Goal: Information Seeking & Learning: Learn about a topic

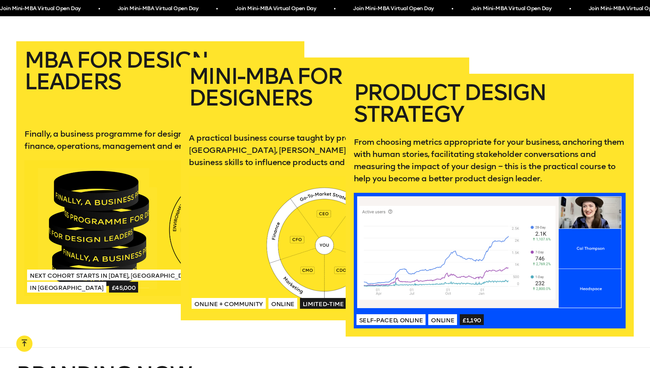
scroll to position [1359, 0]
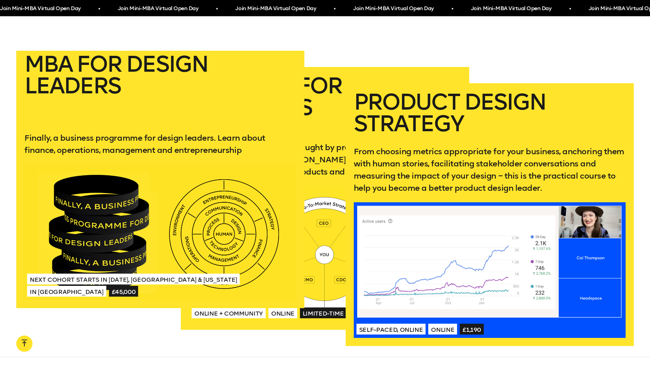
click at [96, 132] on p "Finally, a business programme for design leaders. Learn about finance, operatio…" at bounding box center [160, 144] width 272 height 24
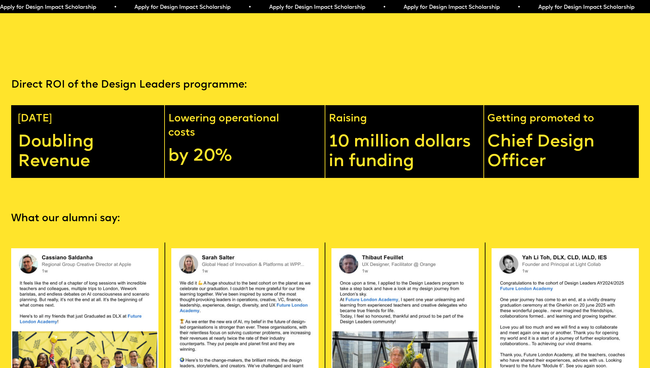
scroll to position [1631, 0]
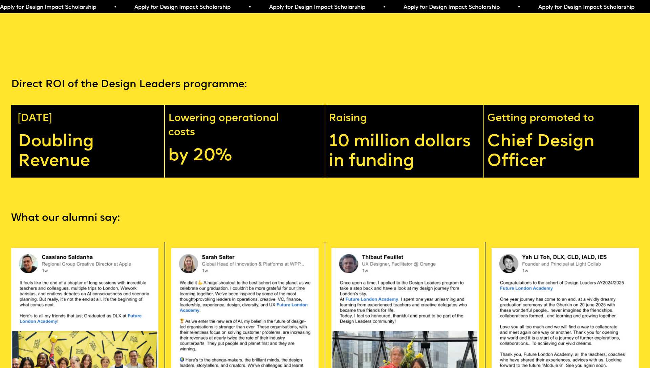
click at [348, 144] on p "10 million dollars in funding" at bounding box center [406, 151] width 155 height 39
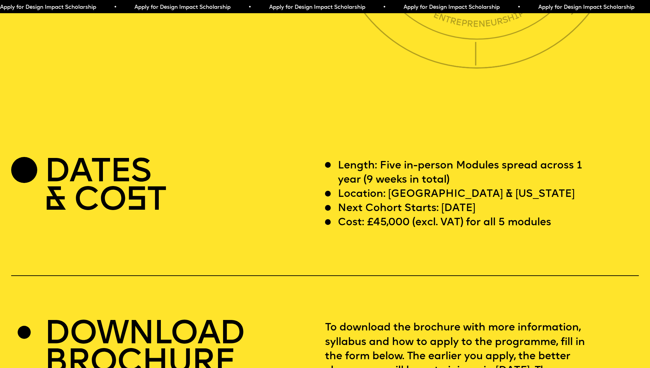
scroll to position [2547, 0]
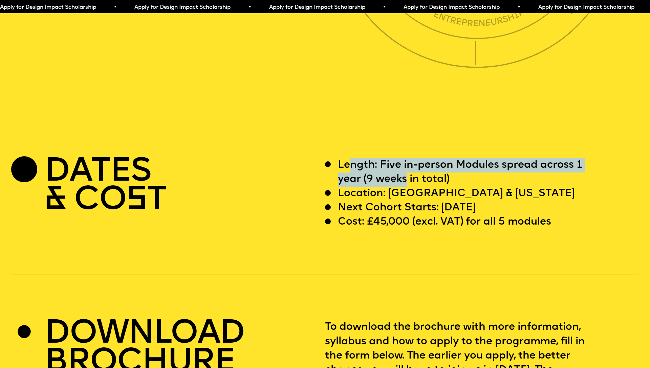
drag, startPoint x: 348, startPoint y: 144, endPoint x: 407, endPoint y: 169, distance: 64.6
click at [407, 169] on p "Length: Five in-person Modules spread across 1 year (9 weeks in total)" at bounding box center [469, 172] width 262 height 28
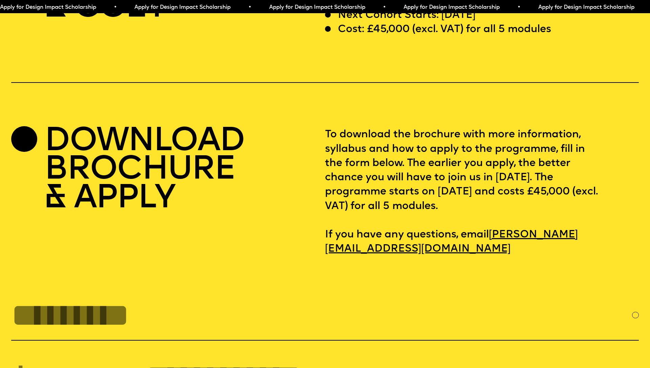
scroll to position [2741, 0]
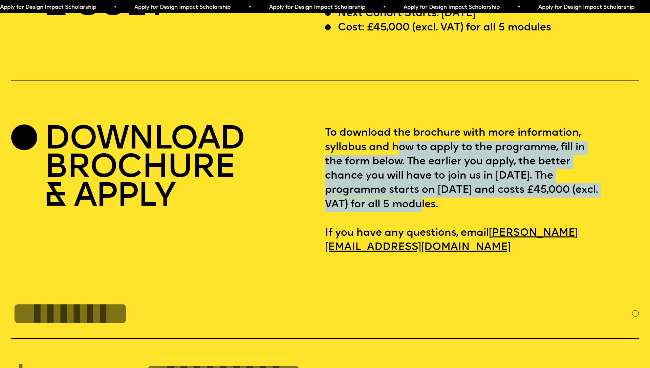
drag, startPoint x: 398, startPoint y: 134, endPoint x: 467, endPoint y: 188, distance: 87.3
click at [467, 188] on p "To download the brochure with more information, syllabus and how to apply to th…" at bounding box center [482, 190] width 314 height 129
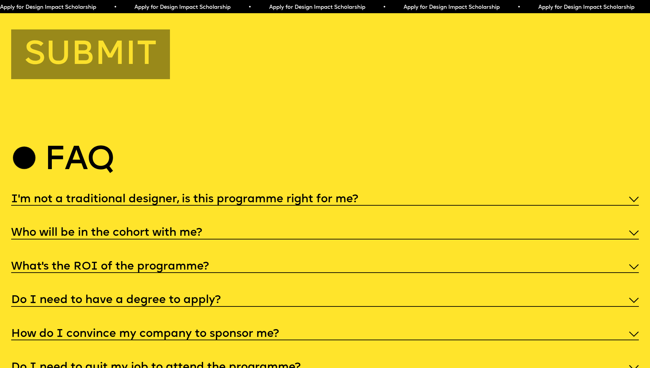
scroll to position [3195, 0]
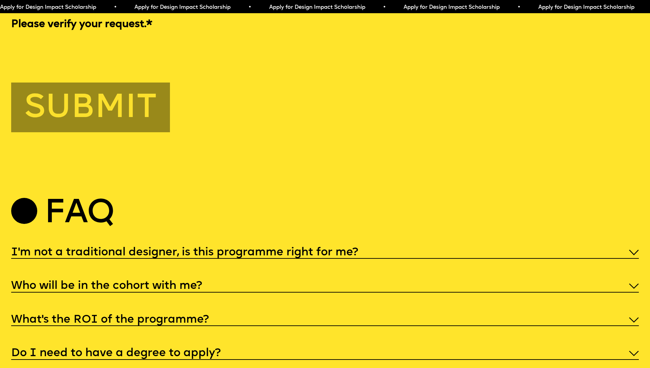
click at [294, 249] on h5 "I'm not a traditional designer, is this programme right for me?" at bounding box center [184, 252] width 347 height 7
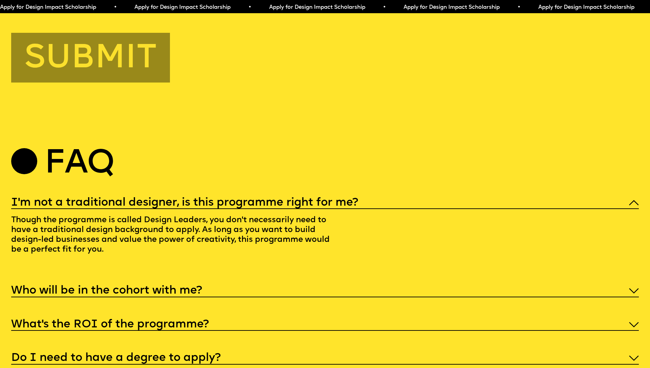
scroll to position [3298, 0]
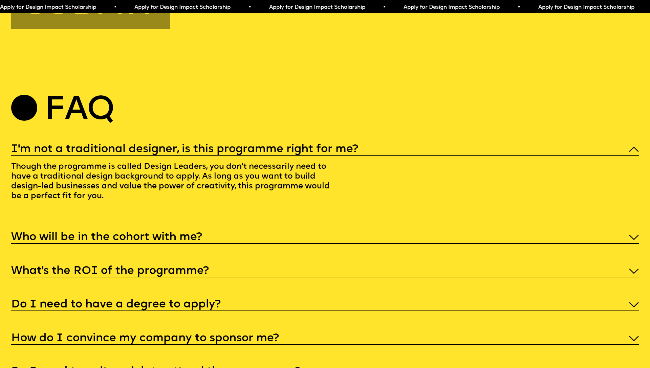
click at [280, 230] on div "Who will be in the cohort with me?" at bounding box center [324, 237] width 627 height 14
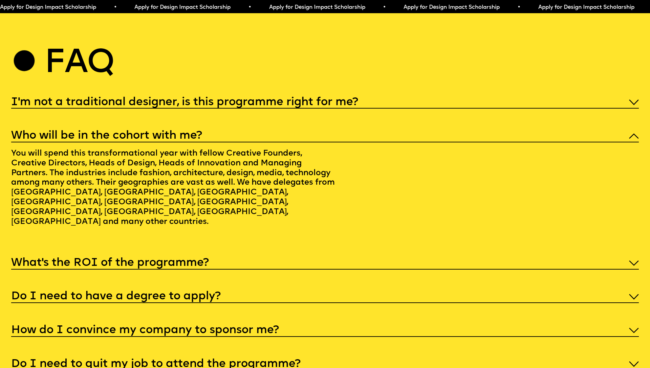
scroll to position [3347, 0]
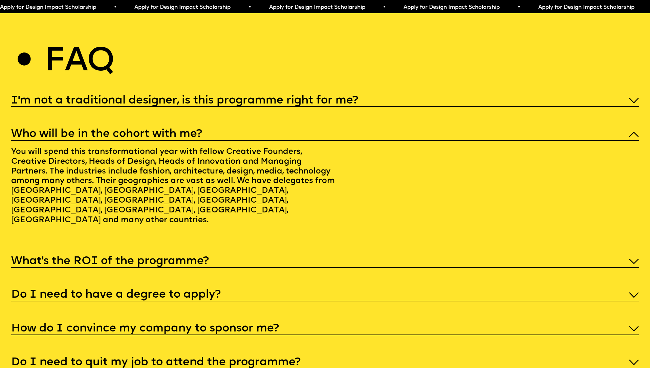
click at [271, 254] on div "What’s the ROI of the programme?" at bounding box center [324, 261] width 627 height 14
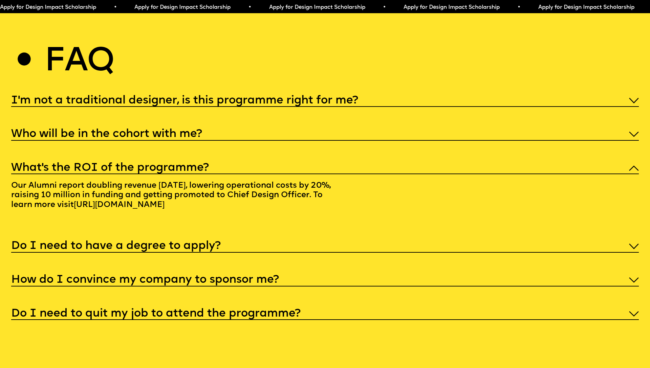
click at [270, 229] on div "I'm not a traditional designer, is this programme right for me? Though the prog…" at bounding box center [324, 206] width 627 height 227
click at [252, 242] on div "Do I need to have a degree to apply?" at bounding box center [324, 246] width 627 height 14
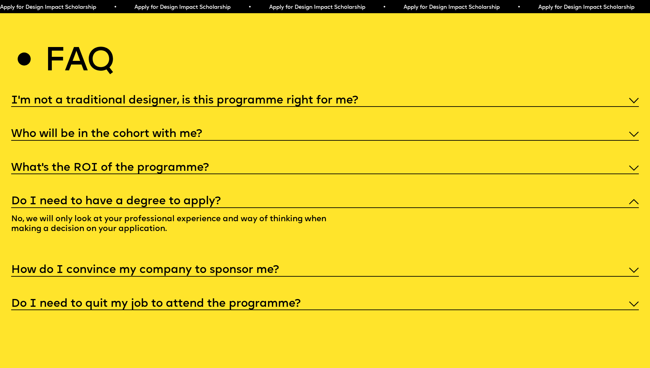
click at [241, 267] on h5 "How do I convince my company to sponsor me?" at bounding box center [145, 270] width 268 height 7
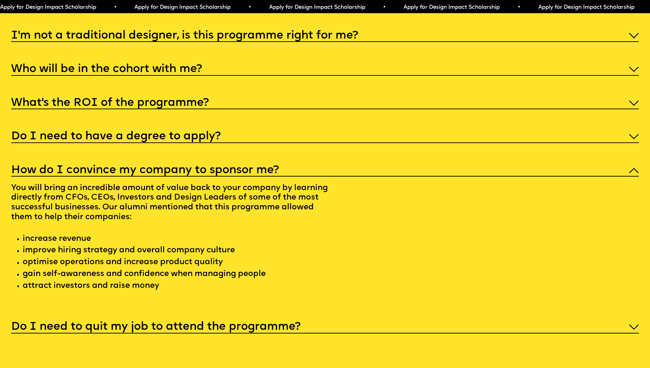
scroll to position [3413, 0]
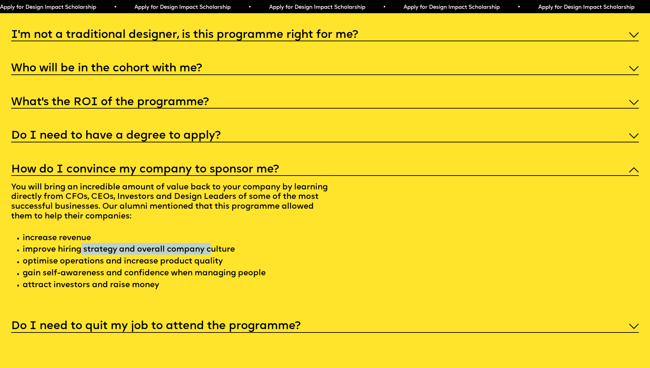
drag, startPoint x: 79, startPoint y: 241, endPoint x: 212, endPoint y: 240, distance: 133.3
click at [212, 240] on p "You will bring an incredible amount of value back to your company by learning d…" at bounding box center [173, 237] width 325 height 123
click at [206, 254] on p "You will bring an incredible amount of value back to your company by learning d…" at bounding box center [173, 237] width 325 height 123
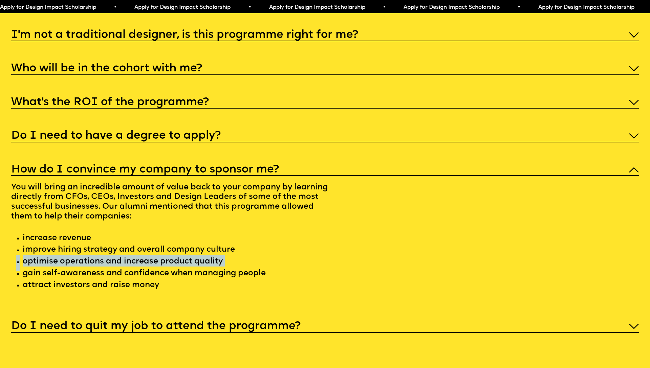
click at [206, 254] on p "You will bring an incredible amount of value back to your company by learning d…" at bounding box center [173, 237] width 325 height 123
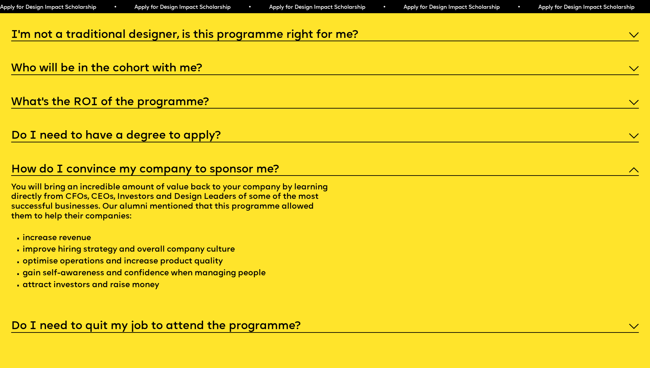
click at [207, 268] on p "You will bring an incredible amount of value back to your company by learning d…" at bounding box center [173, 237] width 325 height 123
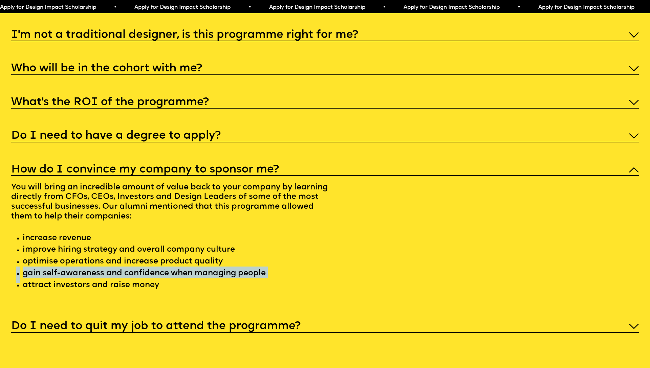
click at [207, 268] on p "You will bring an incredible amount of value back to your company by learning d…" at bounding box center [173, 237] width 325 height 123
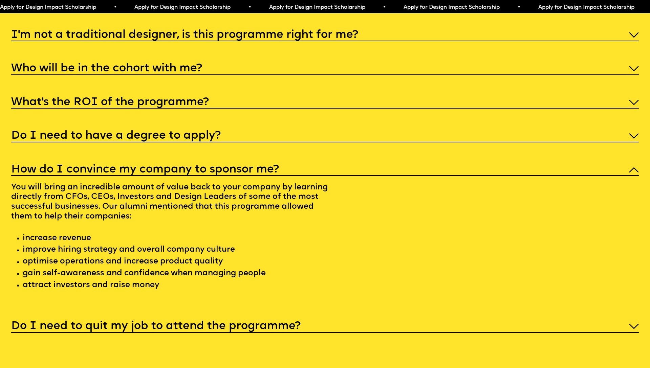
click at [195, 278] on p "You will bring an incredible amount of value back to your company by learning d…" at bounding box center [173, 237] width 325 height 123
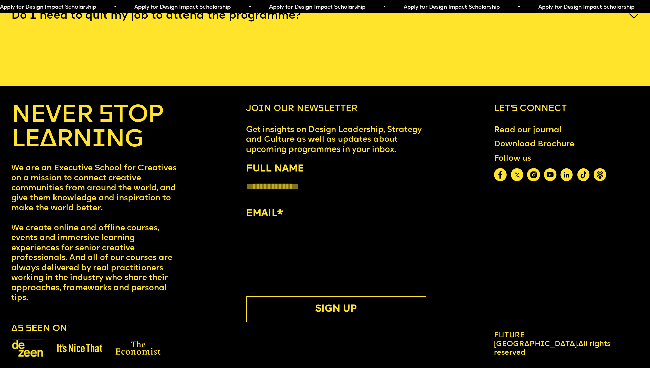
scroll to position [3721, 0]
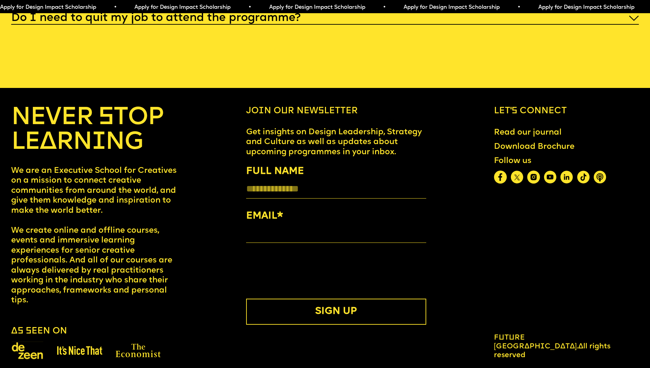
click at [514, 138] on link "Download Brochure" at bounding box center [534, 147] width 90 height 19
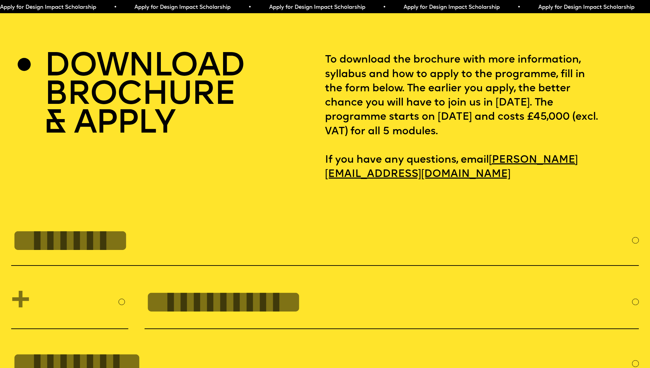
scroll to position [2807, 0]
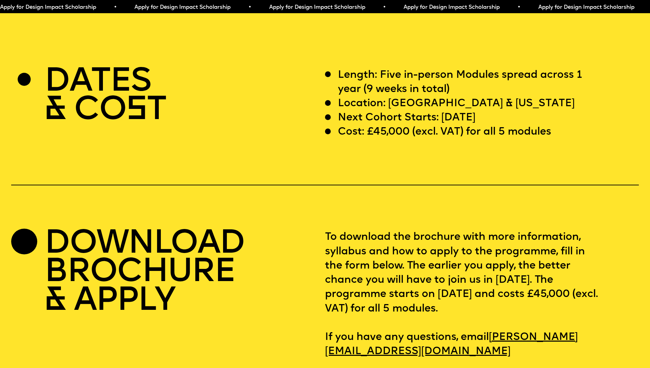
click at [175, 234] on h2 "DOWNLOAD BROCHURE & APPLY" at bounding box center [143, 272] width 199 height 85
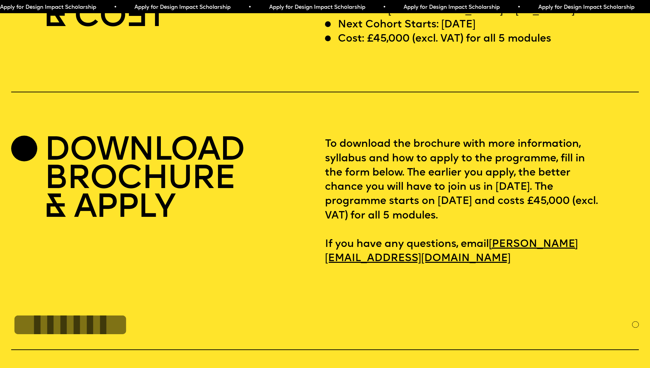
click at [140, 196] on h2 "DOWNLOAD BROCHURE & APPLY" at bounding box center [143, 179] width 199 height 85
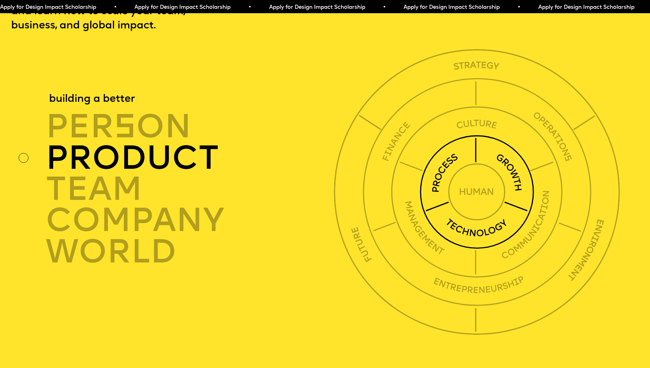
scroll to position [2201, 0]
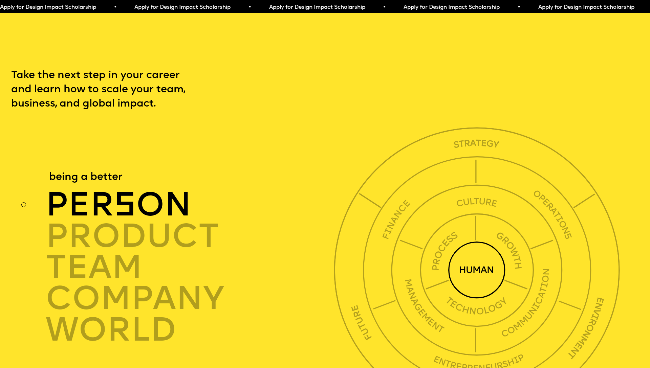
click at [481, 250] on img at bounding box center [476, 270] width 57 height 57
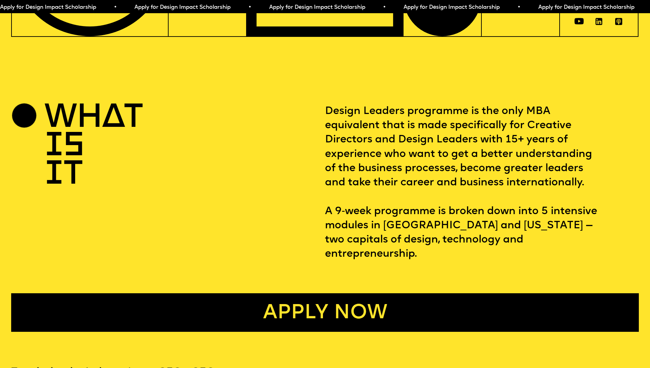
scroll to position [0, 0]
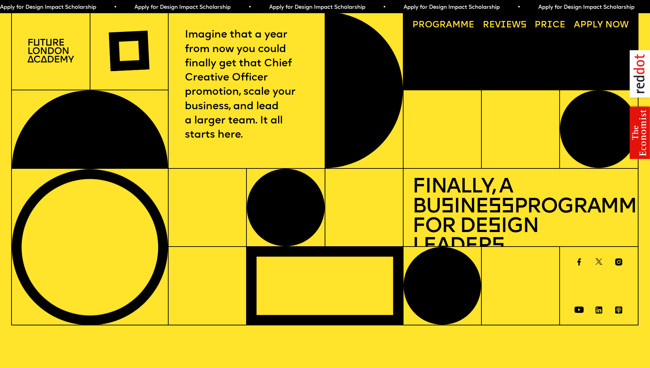
click at [438, 29] on link "Progr a mme" at bounding box center [443, 26] width 71 height 18
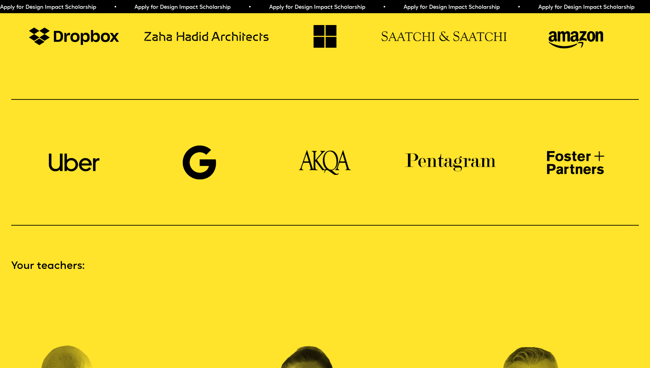
scroll to position [450, 0]
